Goal: Information Seeking & Learning: Learn about a topic

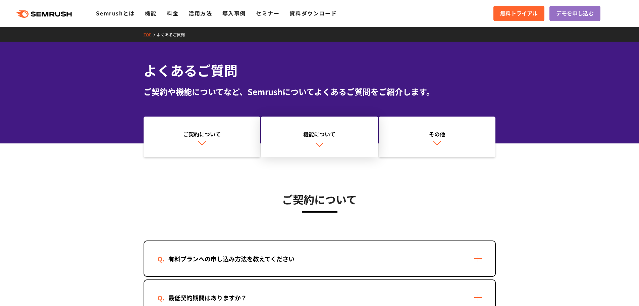
click at [343, 137] on div "機能について" at bounding box center [319, 134] width 110 height 8
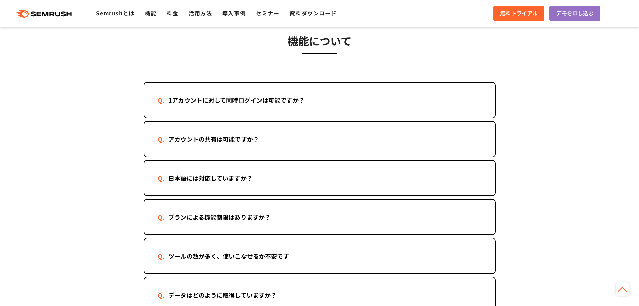
scroll to position [902, 0]
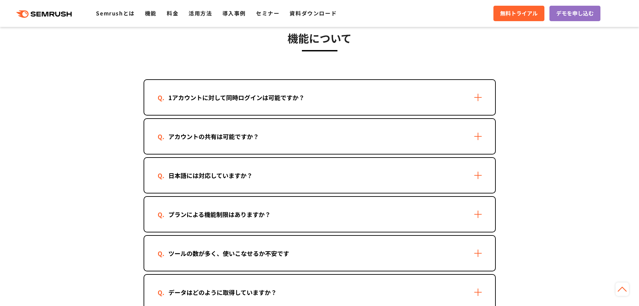
click at [328, 111] on div "1アカウントに対して同時ログインは可能ですか？" at bounding box center [319, 97] width 351 height 35
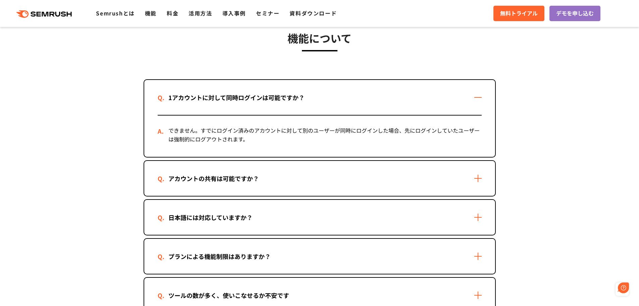
scroll to position [0, 0]
click at [109, 123] on section "機能について 1アカウントに対して同時ログインは可能ですか？ できません。すでにログイン済みのアカウントに対して別のユーザーが同時にログインした場合、先にログ…" at bounding box center [319, 216] width 639 height 432
